Goal: Register for event/course

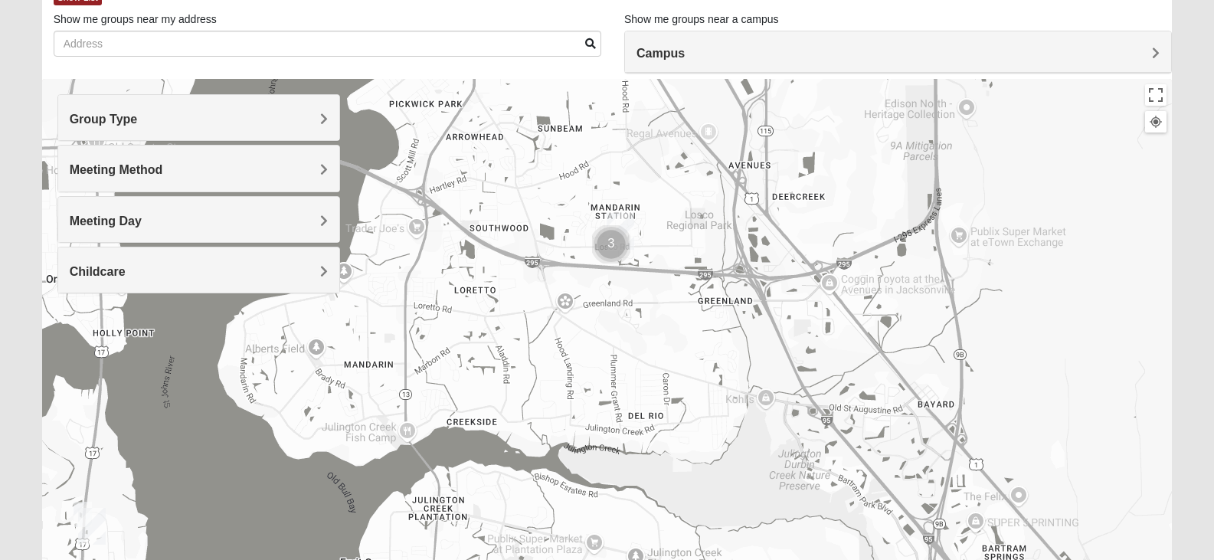
scroll to position [96, 0]
click at [194, 134] on div "Group Type" at bounding box center [198, 117] width 281 height 45
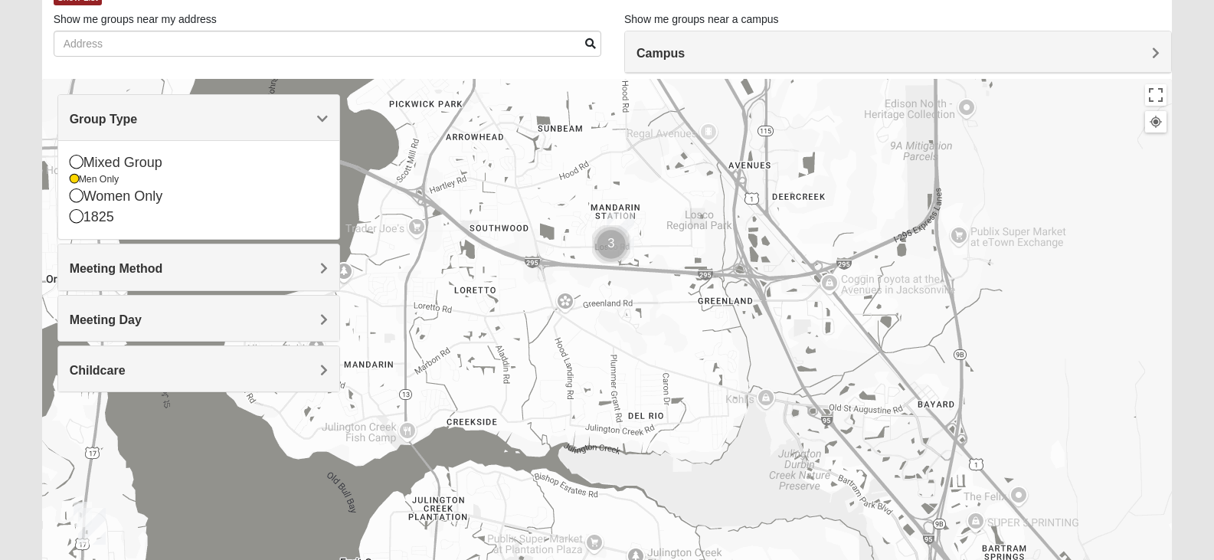
click at [176, 266] on h4 "Meeting Method" at bounding box center [199, 268] width 258 height 15
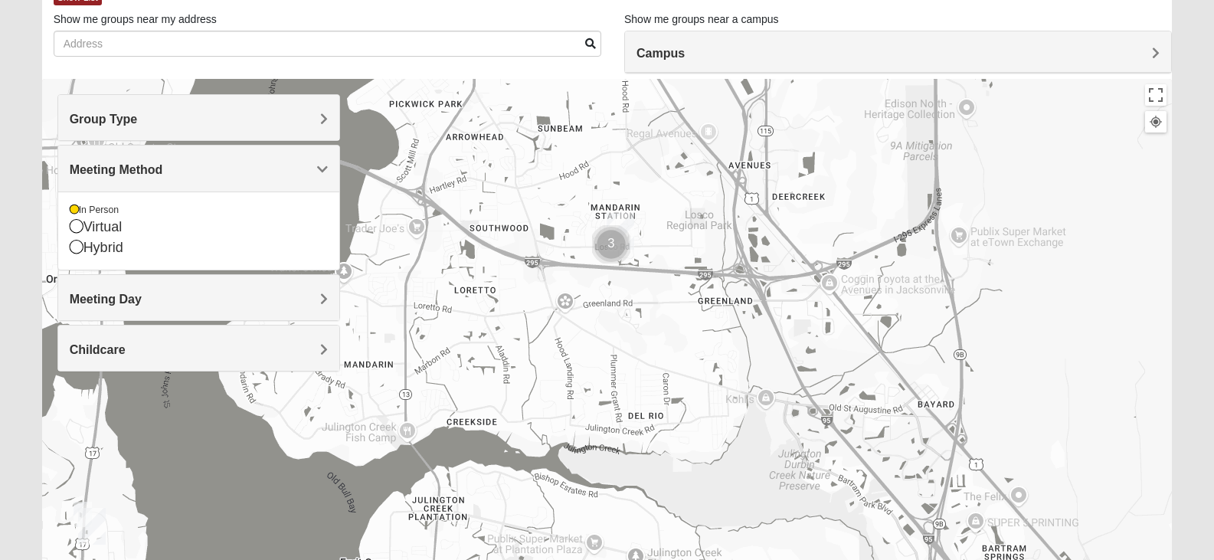
click at [162, 302] on h4 "Meeting Day" at bounding box center [199, 299] width 258 height 15
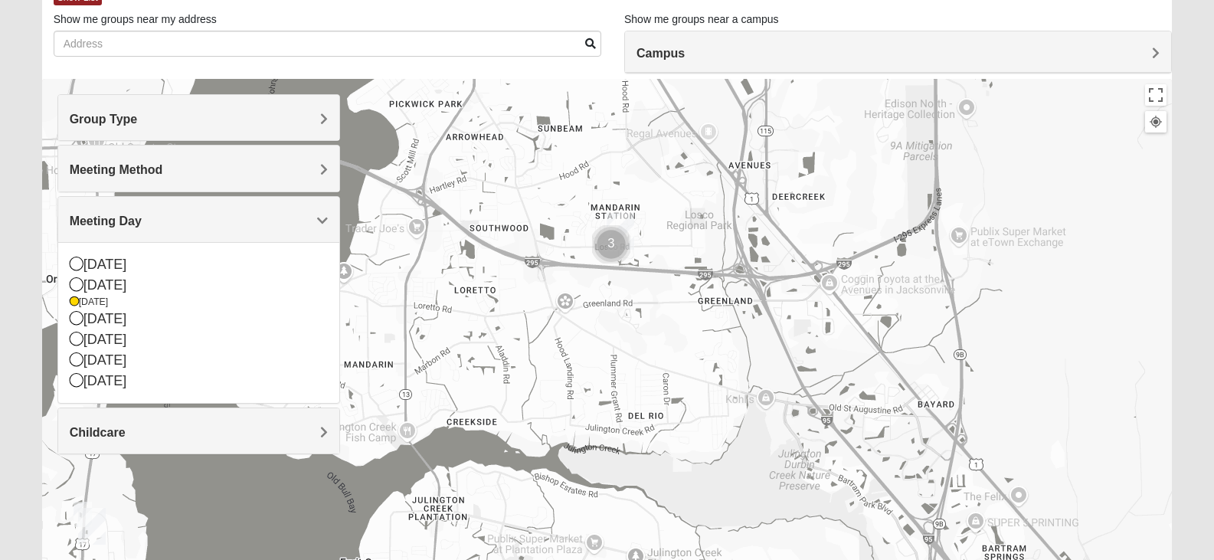
click at [620, 234] on img "Cluster of 3 groups" at bounding box center [611, 244] width 38 height 38
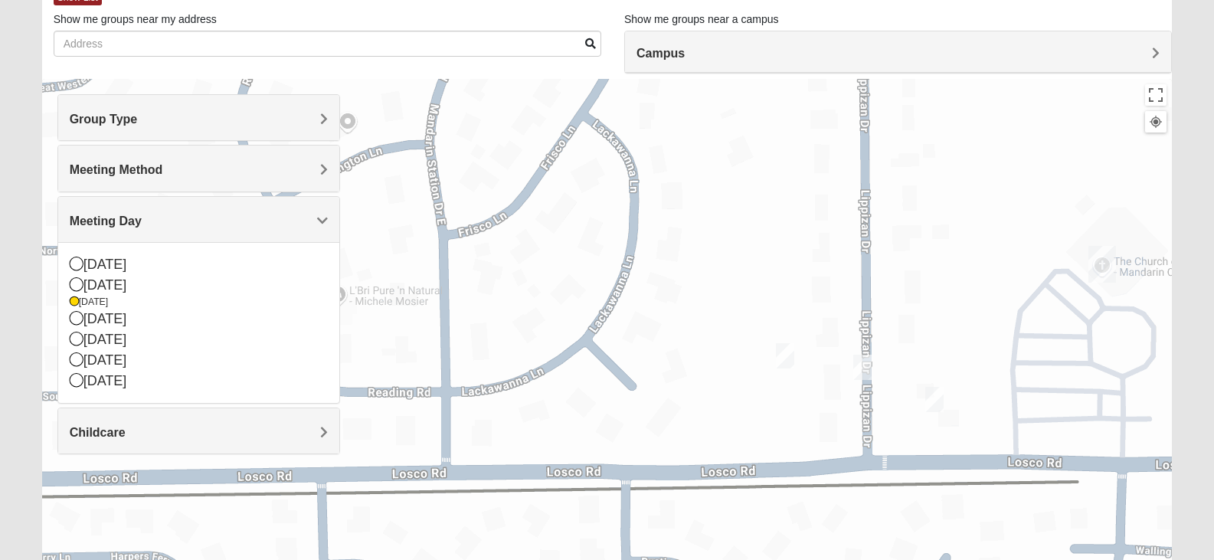
click at [936, 405] on img "On Campus Mens Willis 32257" at bounding box center [934, 399] width 18 height 25
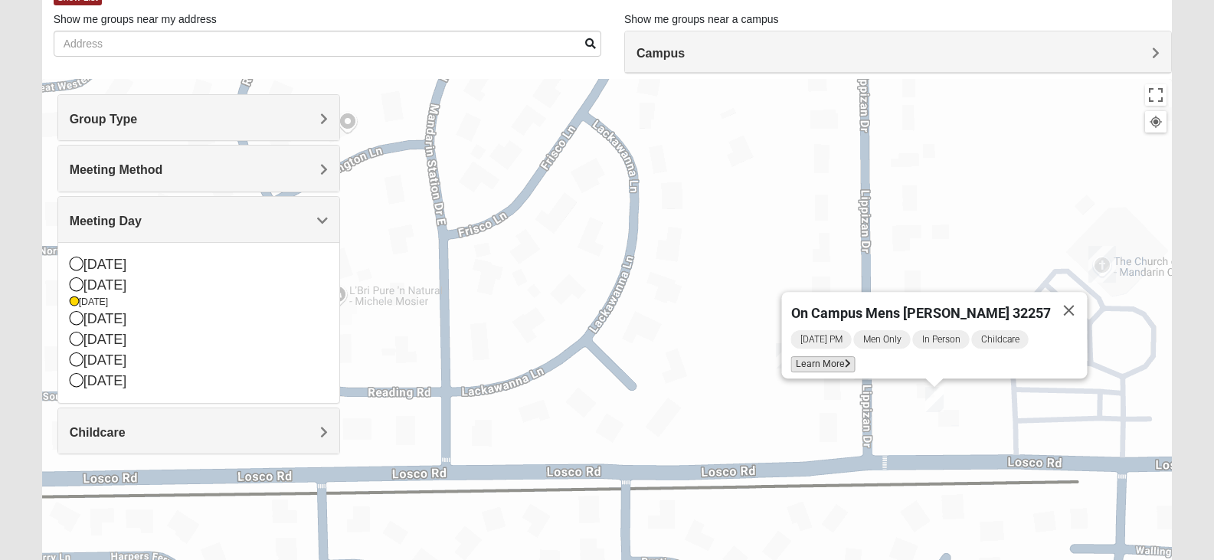
click at [848, 356] on span "Learn More" at bounding box center [822, 364] width 64 height 16
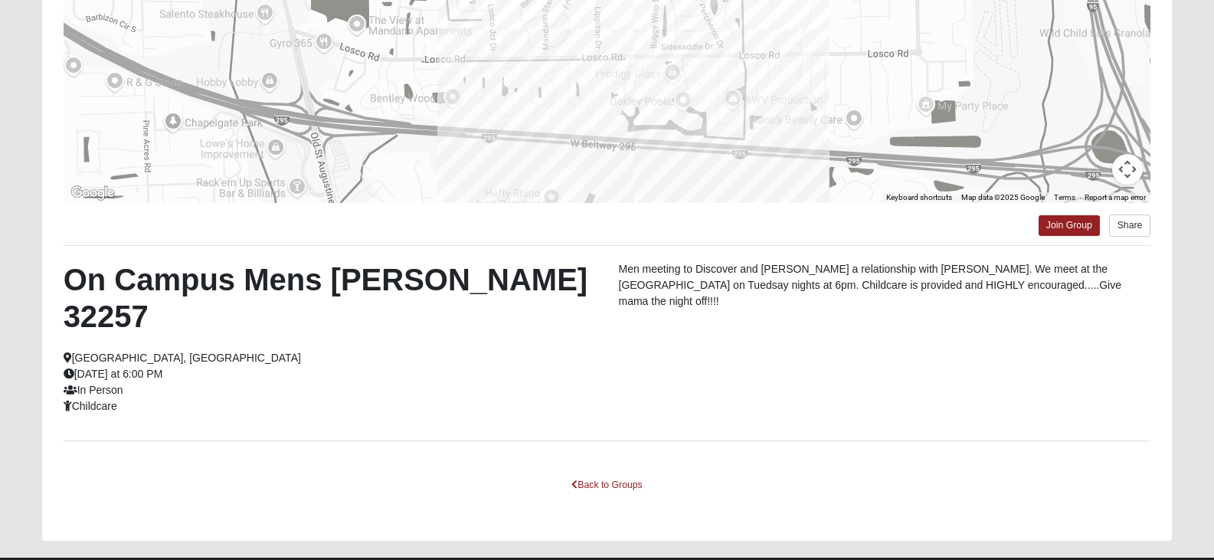
scroll to position [269, 0]
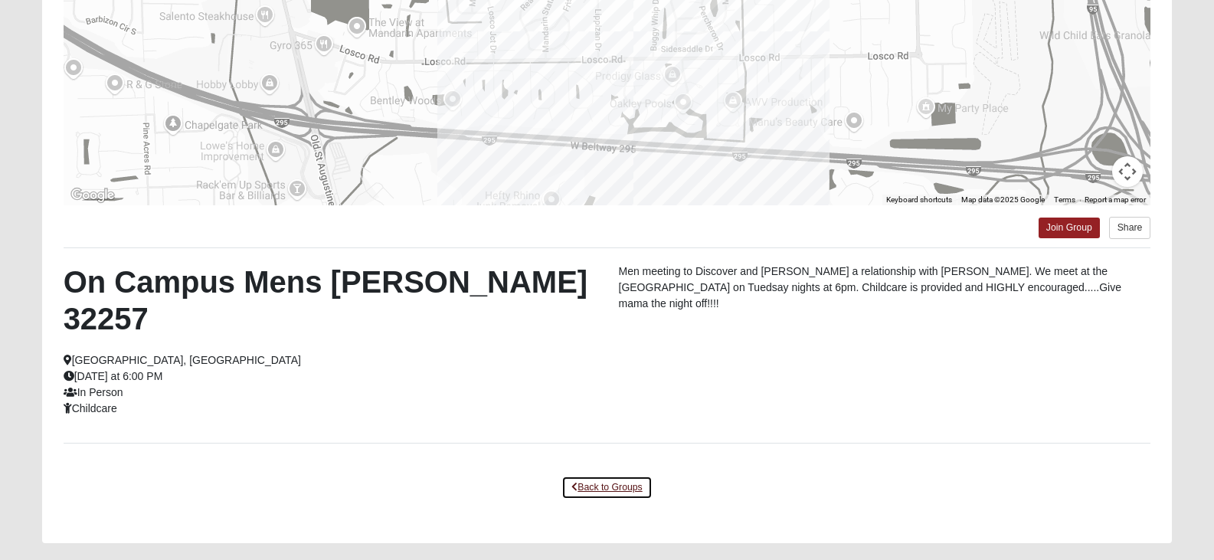
click at [602, 475] on link "Back to Groups" at bounding box center [606, 487] width 90 height 24
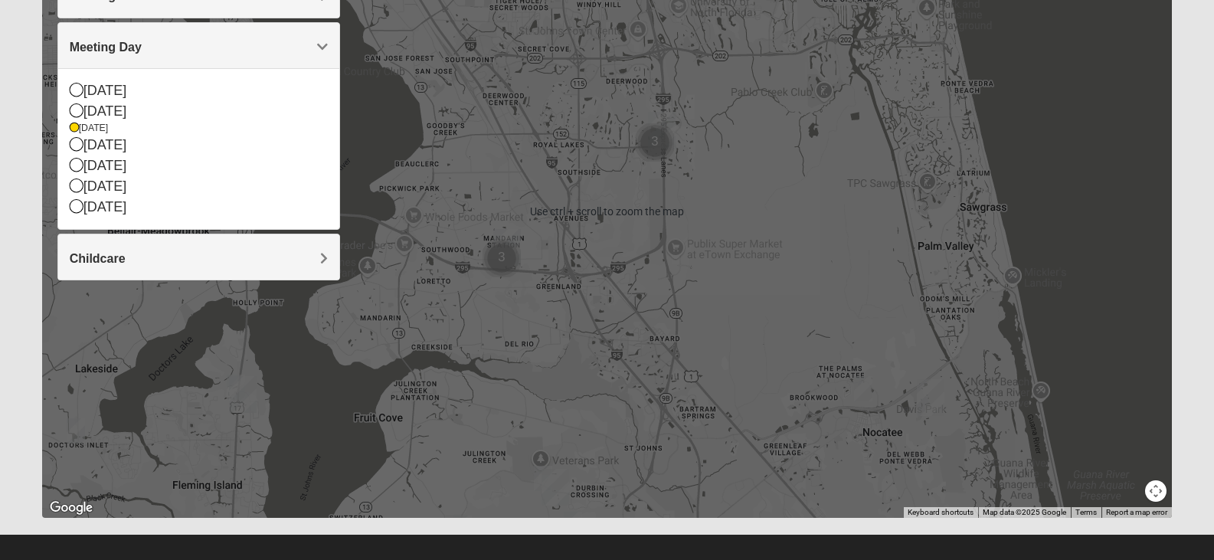
scroll to position [270, 0]
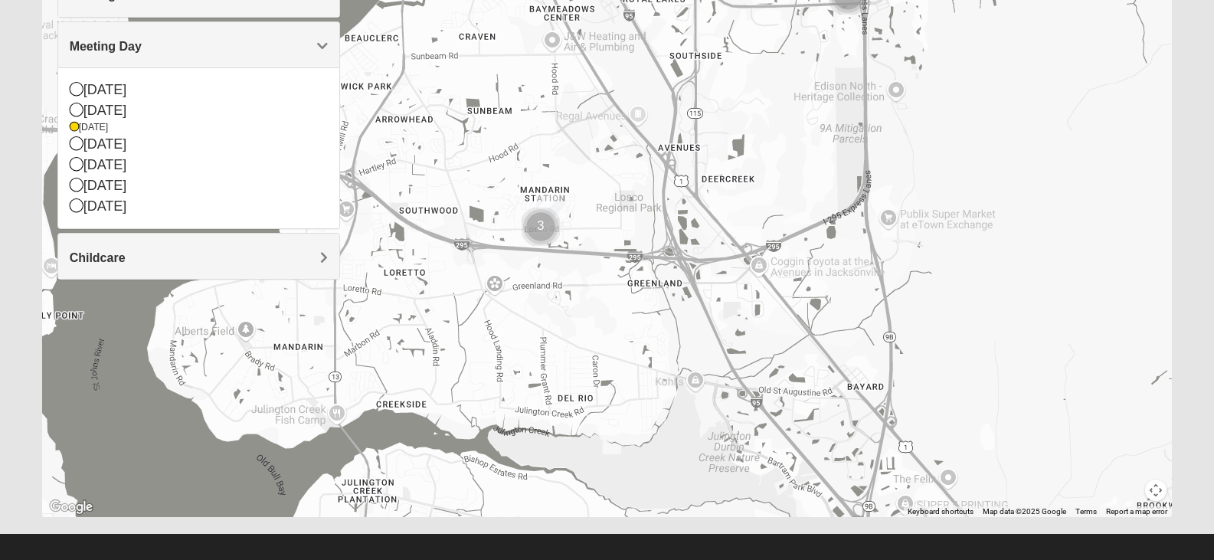
click at [545, 227] on img "Cluster of 3 groups" at bounding box center [540, 227] width 38 height 38
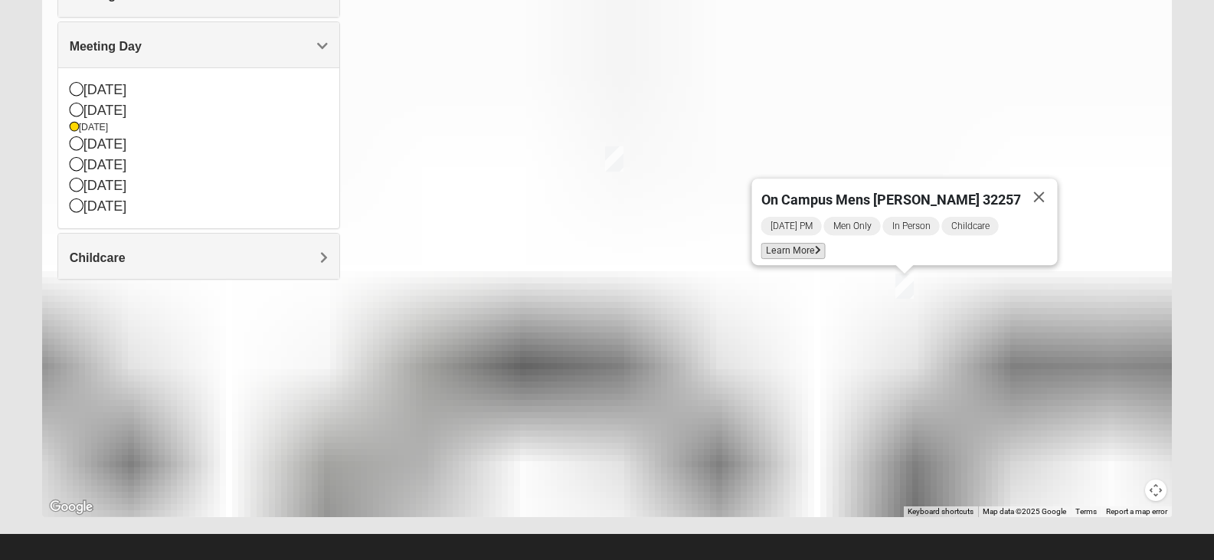
click at [799, 247] on span "Learn More" at bounding box center [792, 251] width 64 height 16
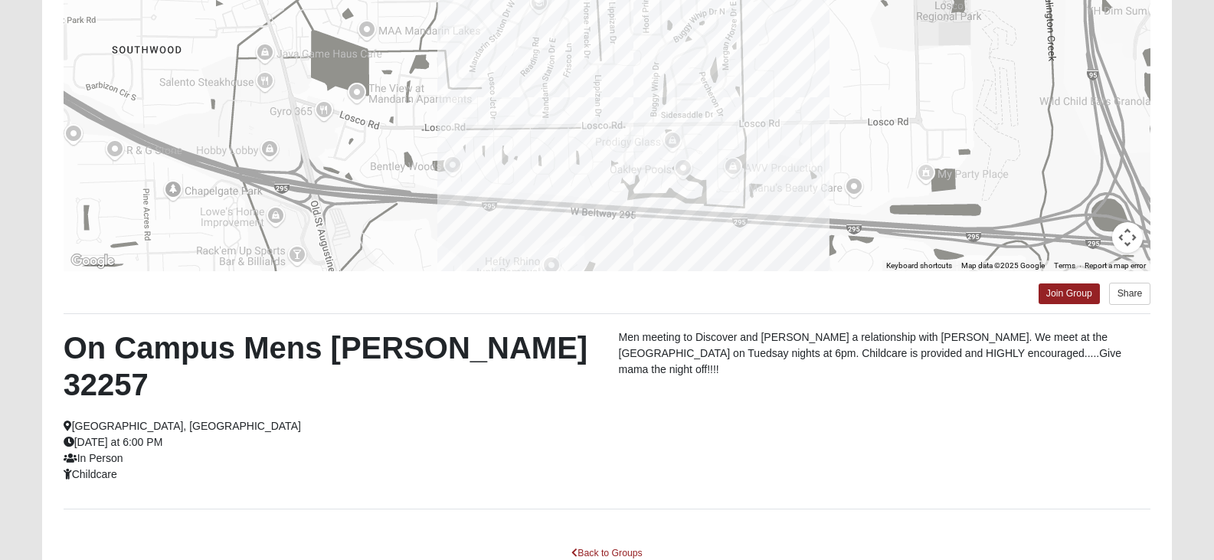
scroll to position [271, 0]
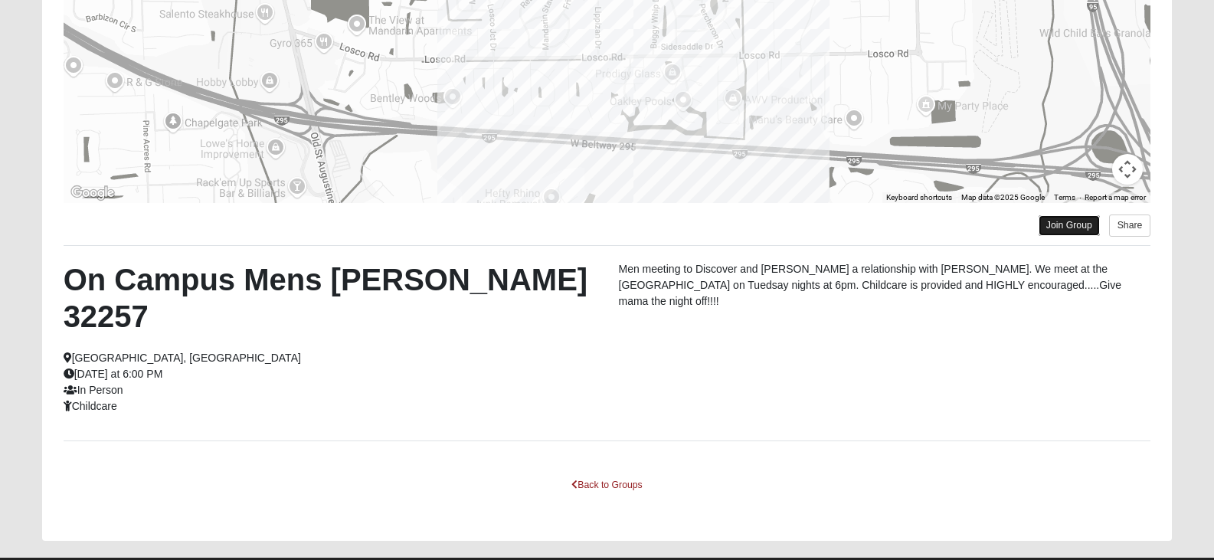
click at [1056, 223] on link "Join Group" at bounding box center [1068, 225] width 61 height 21
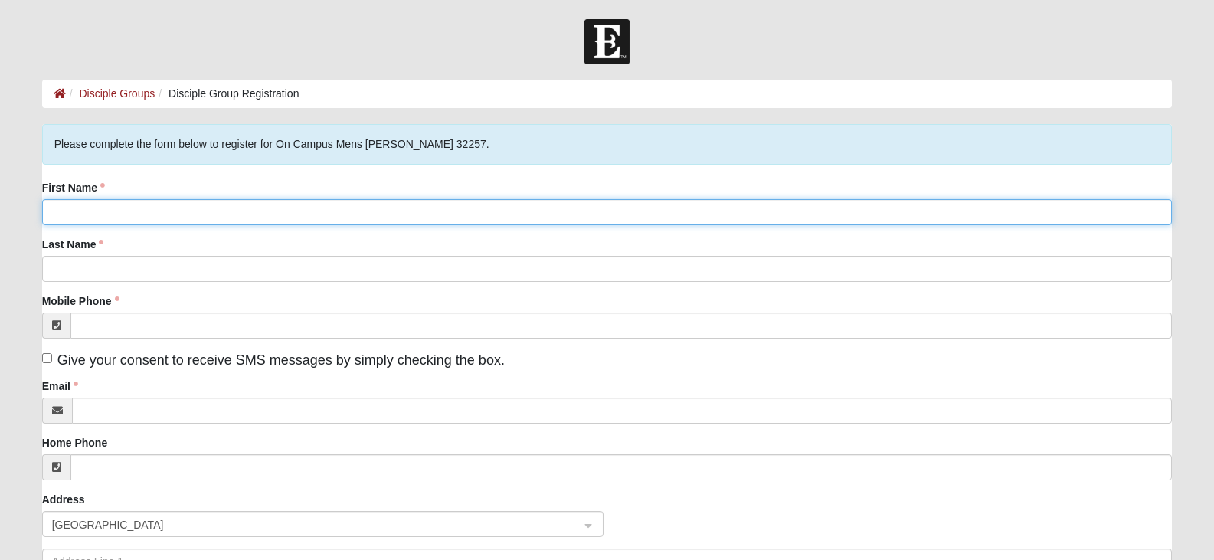
click at [931, 210] on input "First Name" at bounding box center [607, 212] width 1130 height 26
type input "[PERSON_NAME]"
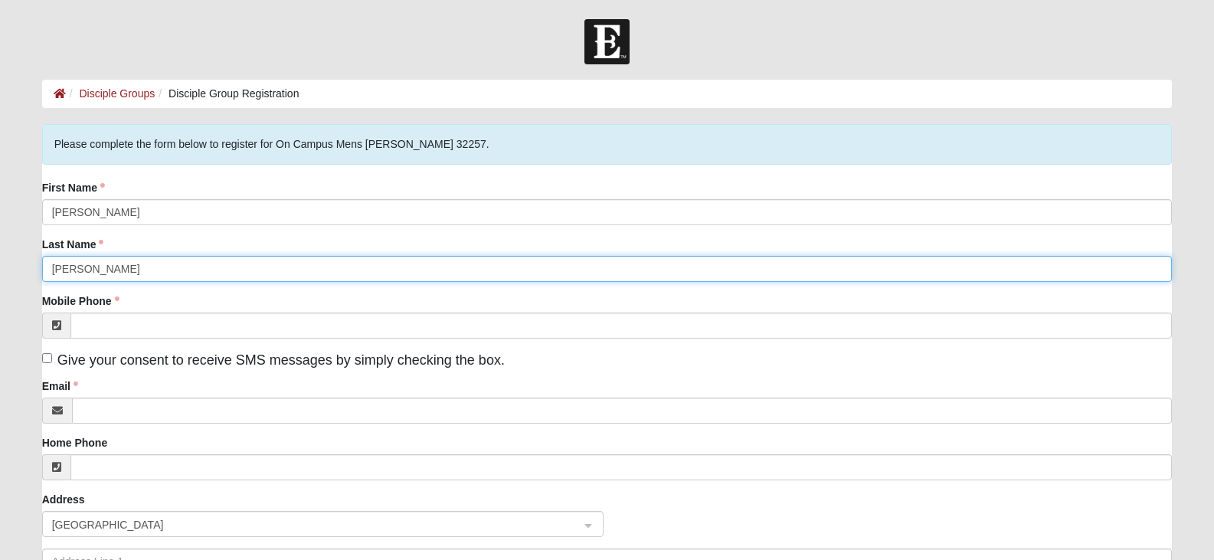
type input "[PERSON_NAME]"
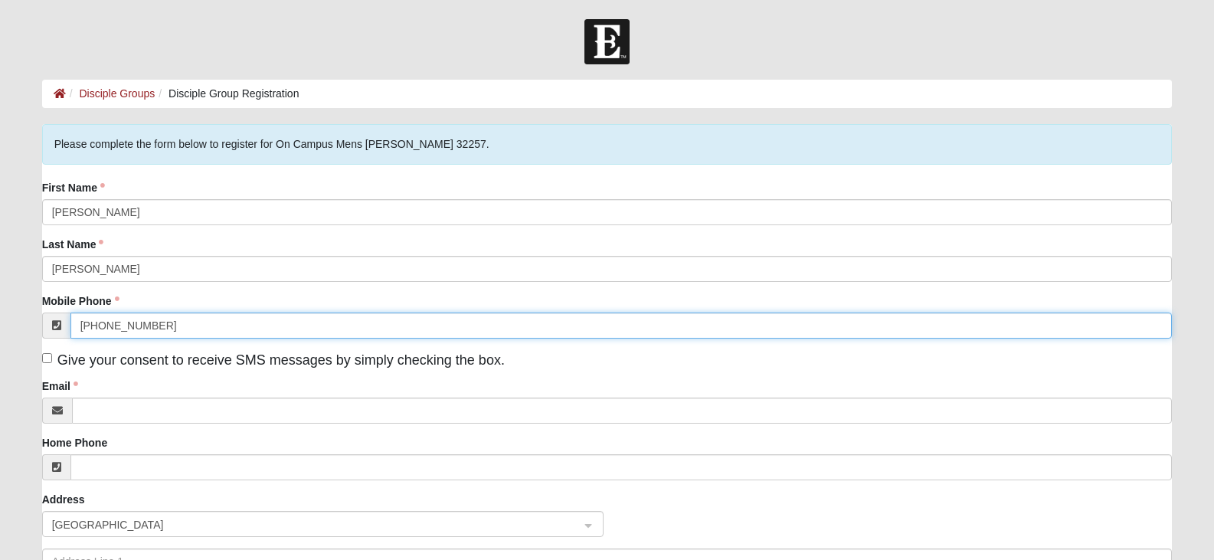
type input "[PHONE_NUMBER]"
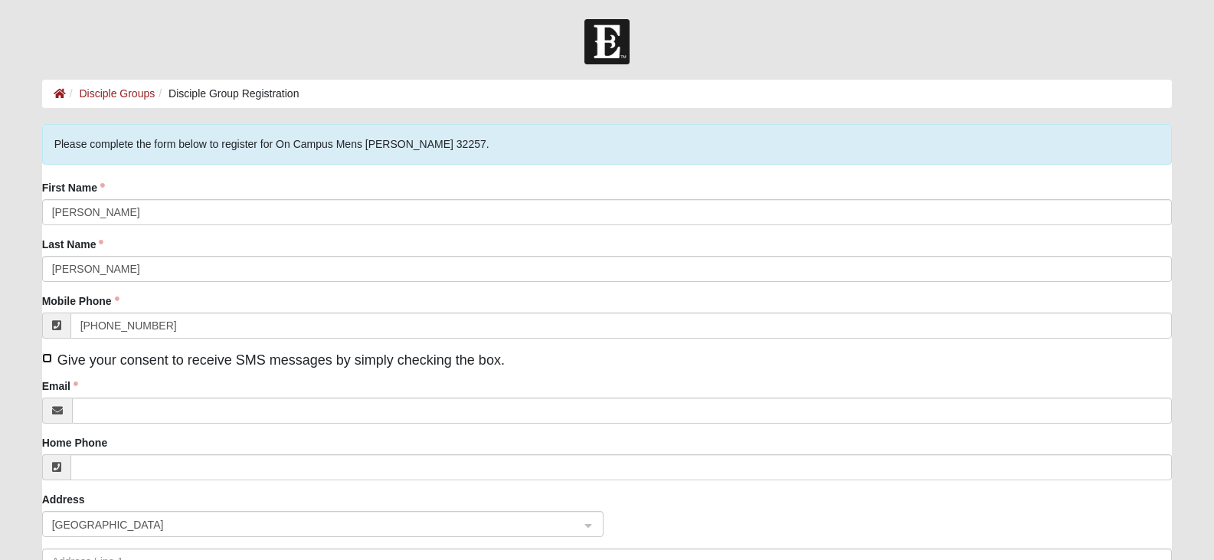
click at [47, 362] on input "Give your consent to receive SMS messages by simply checking the box." at bounding box center [47, 358] width 10 height 10
checkbox input "true"
drag, startPoint x: 47, startPoint y: 362, endPoint x: 115, endPoint y: 392, distance: 74.4
click at [115, 392] on div "First Name [PERSON_NAME] Last Name [PERSON_NAME] Mobile Phone [PHONE_NUMBER] Gi…" at bounding box center [607, 420] width 1130 height 481
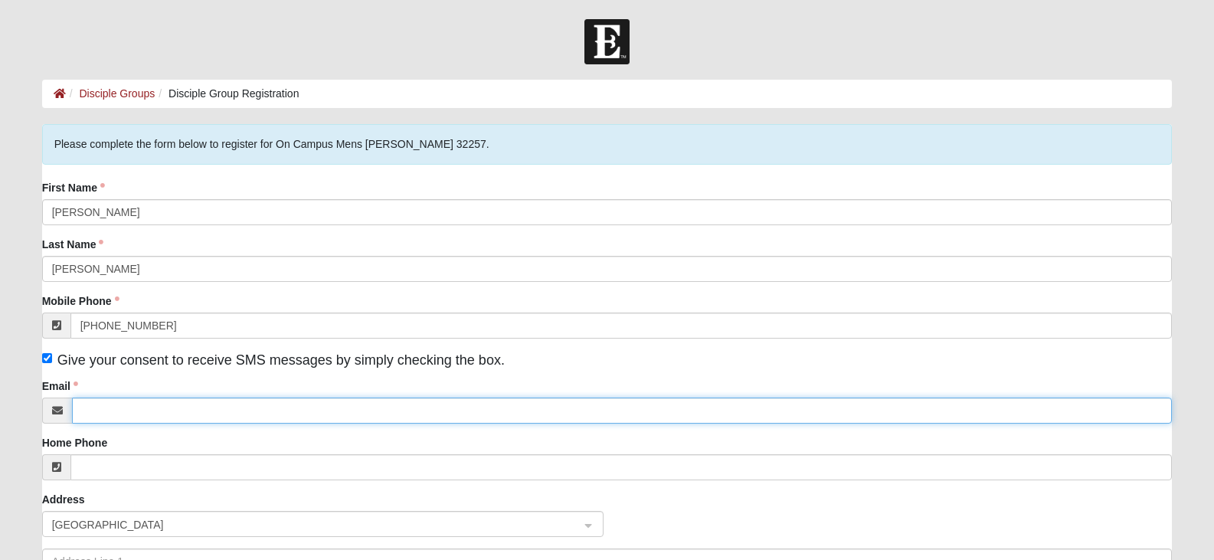
click at [113, 413] on input "Email" at bounding box center [622, 410] width 1100 height 26
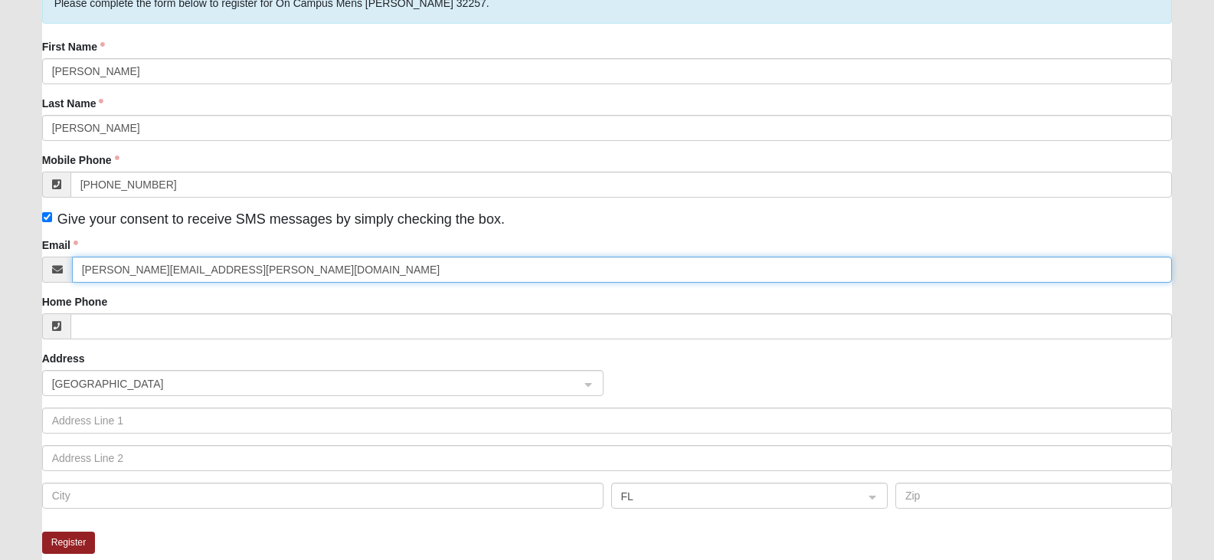
scroll to position [144, 0]
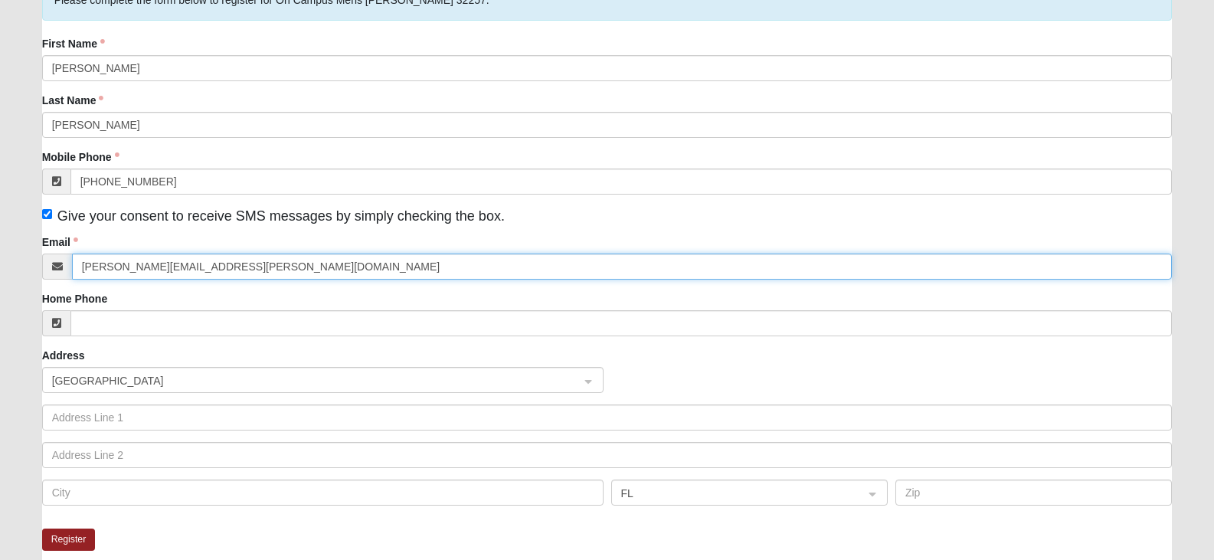
type input "[PERSON_NAME][EMAIL_ADDRESS][PERSON_NAME][DOMAIN_NAME]"
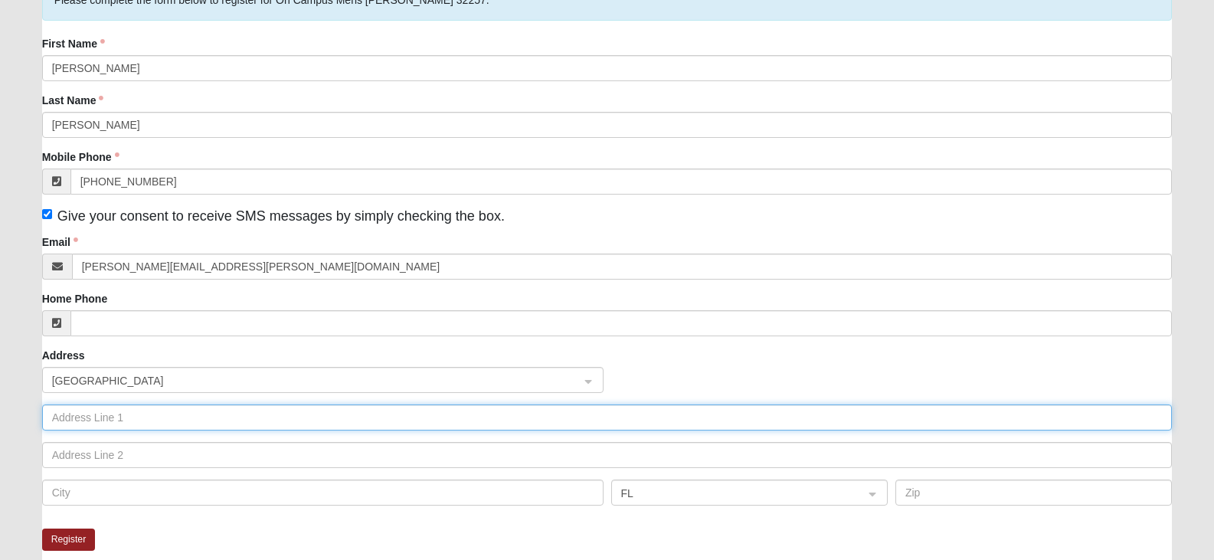
click at [93, 410] on input "text" at bounding box center [607, 417] width 1130 height 26
type input "3"
type input "[STREET_ADDRESS]"
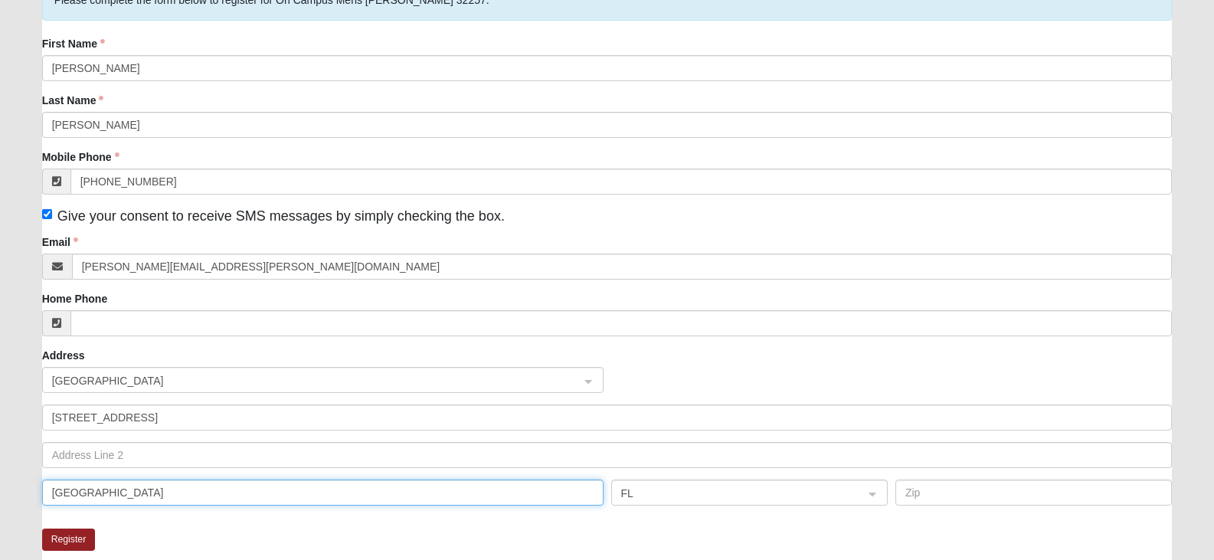
type input "[GEOGRAPHIC_DATA]"
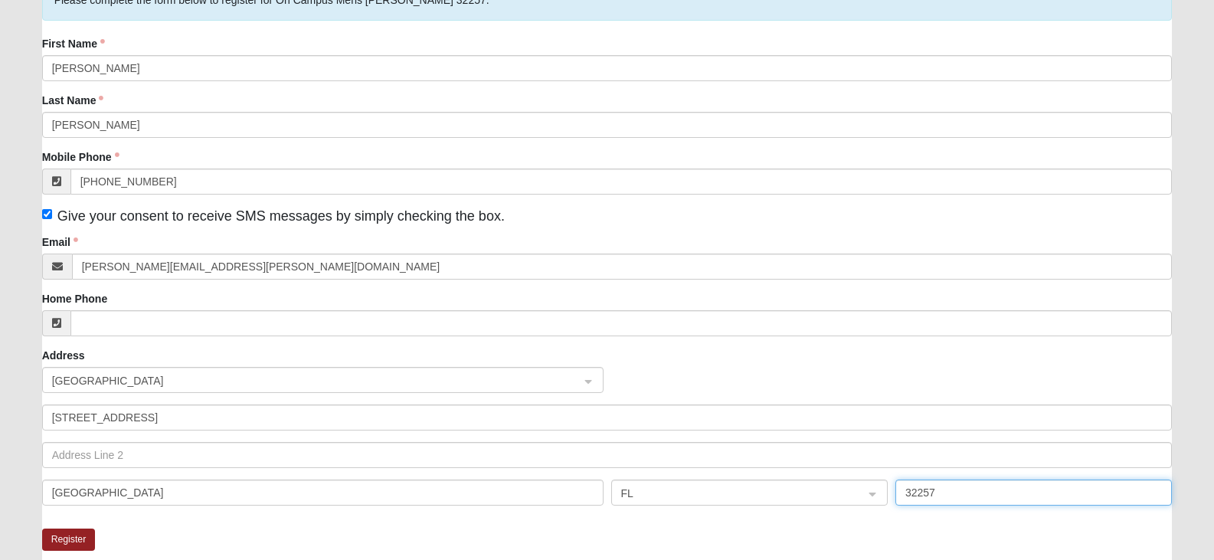
type input "32257"
click at [72, 537] on button "Register" at bounding box center [69, 539] width 54 height 22
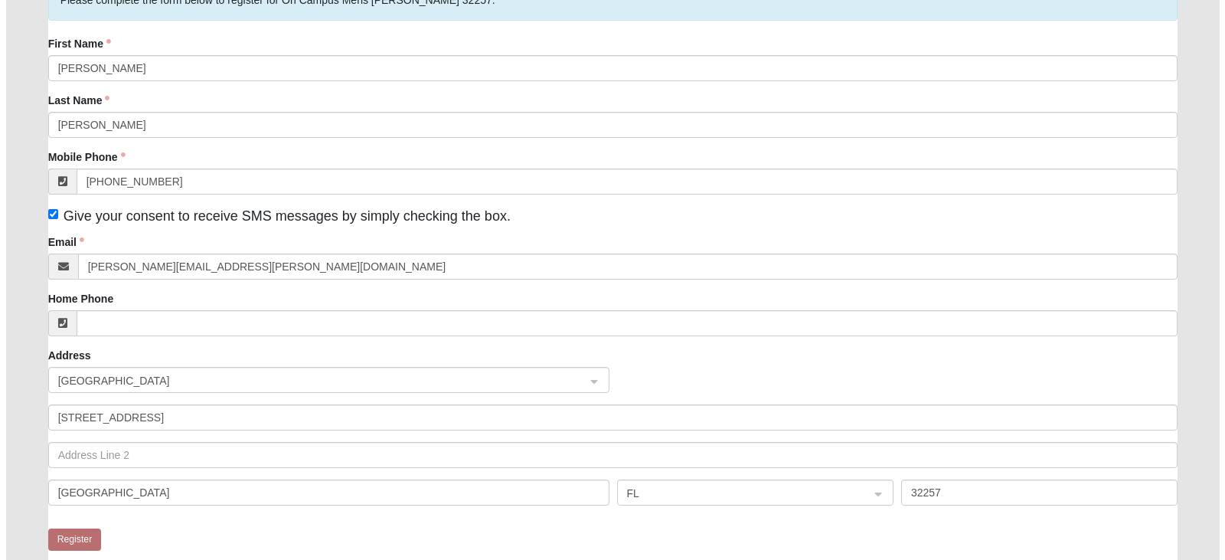
scroll to position [0, 0]
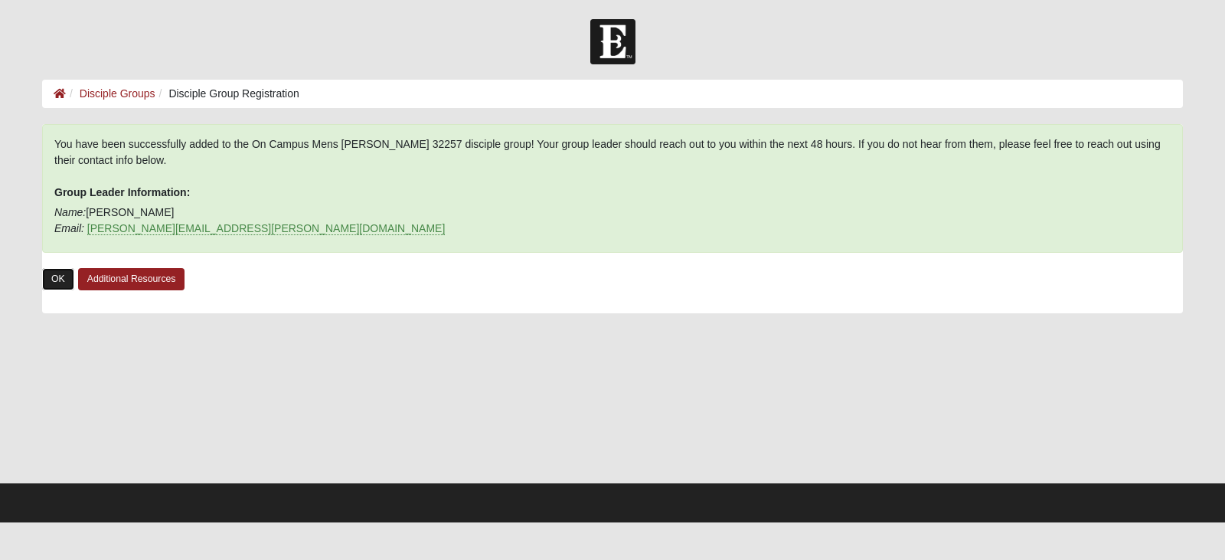
click at [68, 273] on link "OK" at bounding box center [58, 279] width 32 height 22
